Goal: Register for event/course

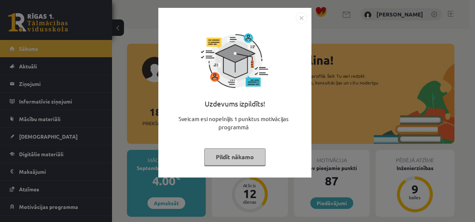
click at [253, 153] on button "Pildīt nākamo" at bounding box center [234, 156] width 61 height 17
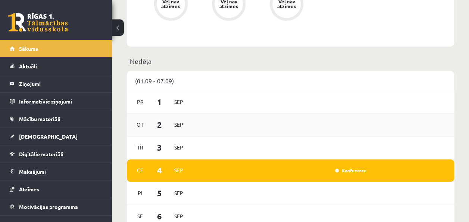
scroll to position [485, 0]
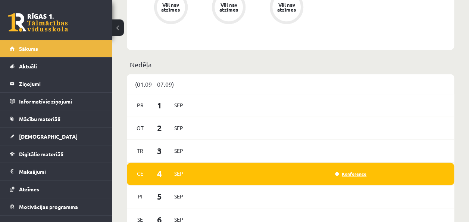
click at [356, 174] on link "Konference" at bounding box center [350, 174] width 31 height 6
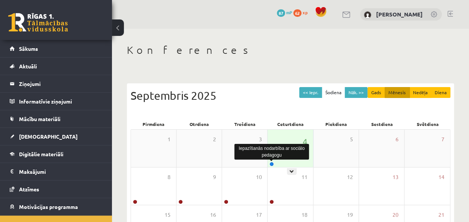
click at [270, 163] on link at bounding box center [272, 164] width 4 height 4
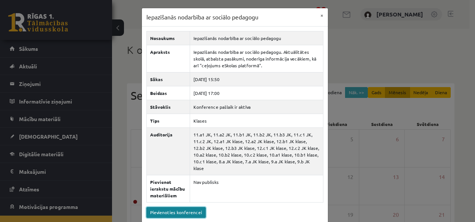
click at [183, 207] on link "Pievienoties konferencei" at bounding box center [175, 212] width 59 height 11
